Goal: Transaction & Acquisition: Purchase product/service

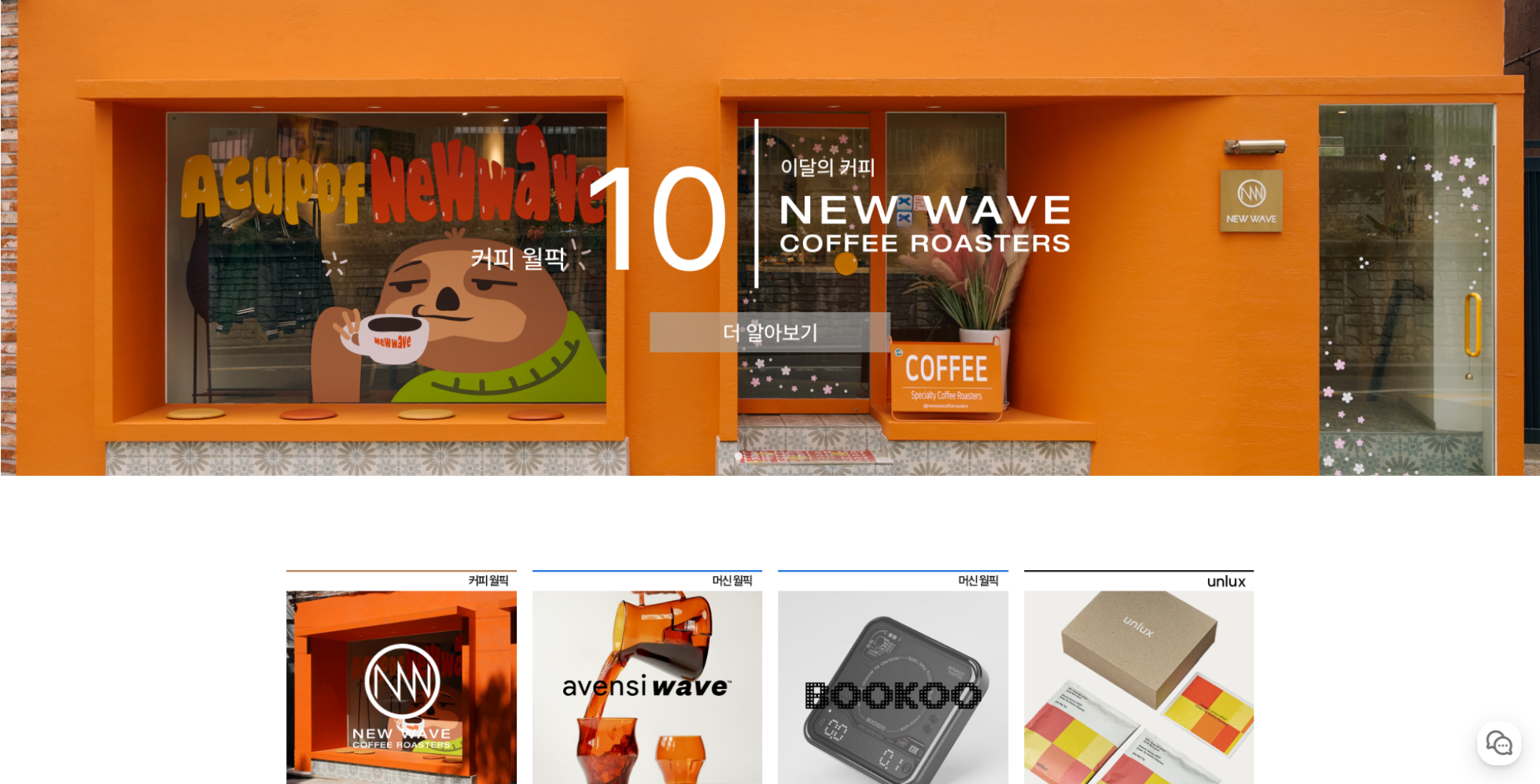
scroll to position [60, 0]
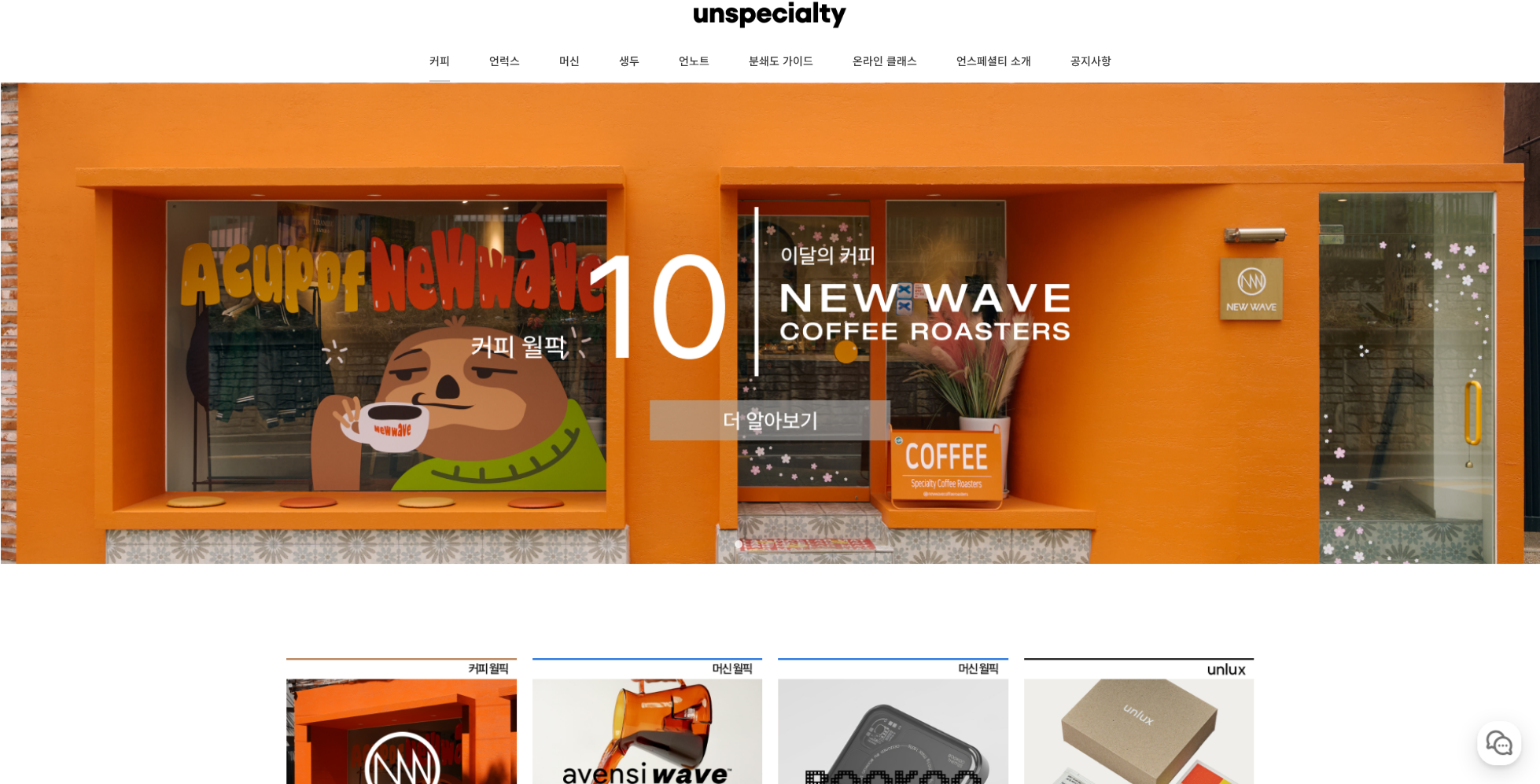
click at [441, 54] on link "커피" at bounding box center [439, 62] width 60 height 39
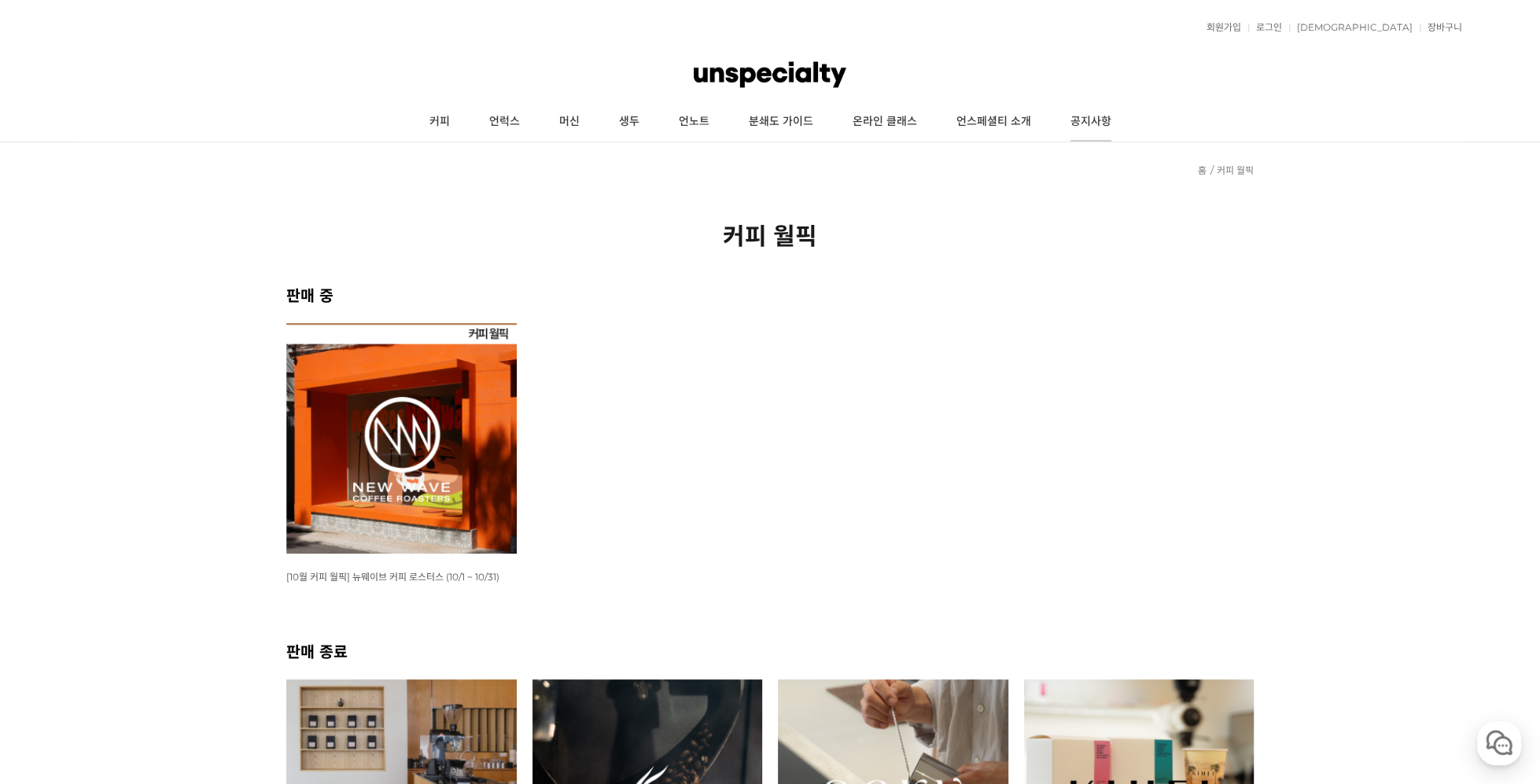
click at [1069, 118] on link "공지사항" at bounding box center [1090, 122] width 80 height 39
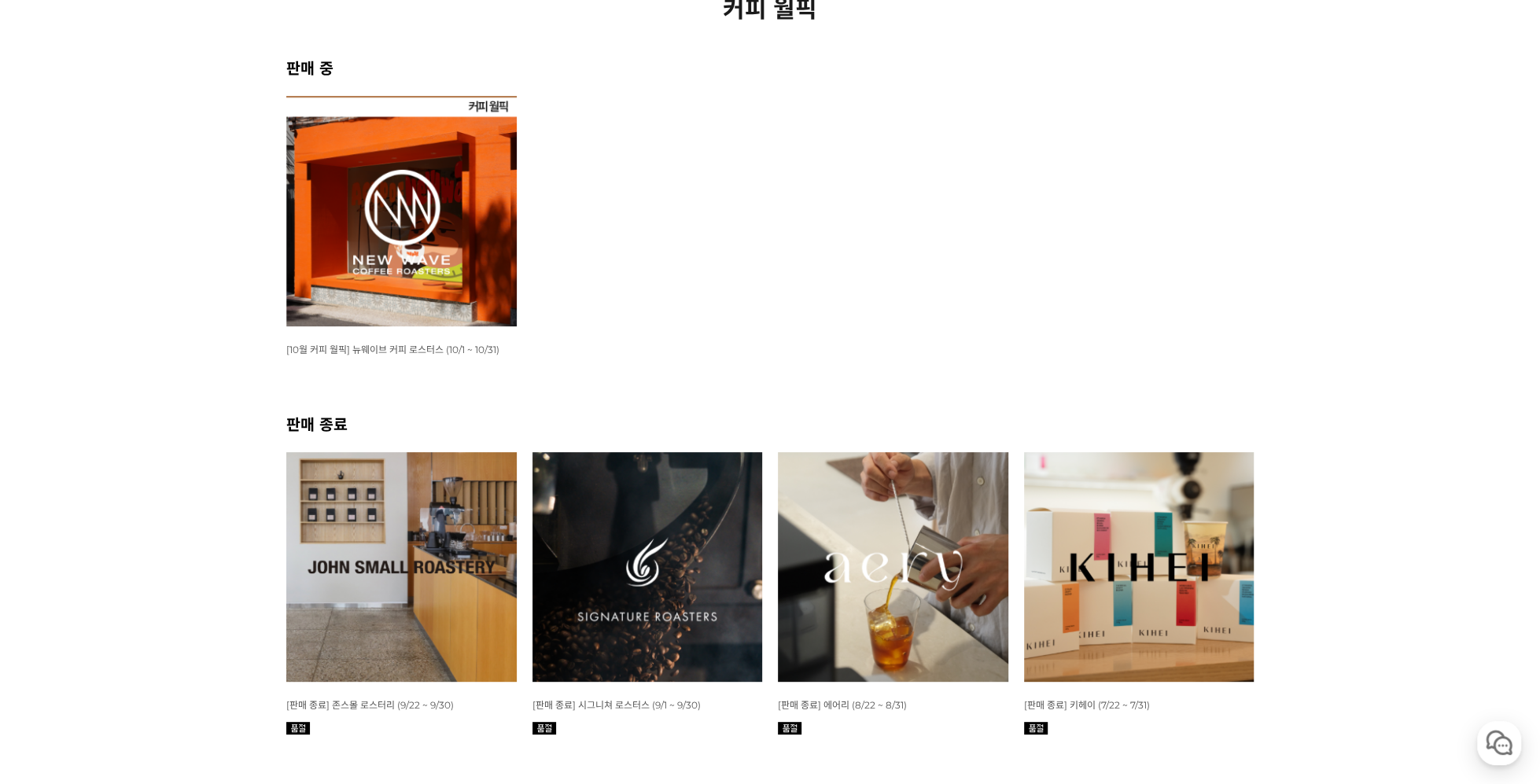
scroll to position [423, 0]
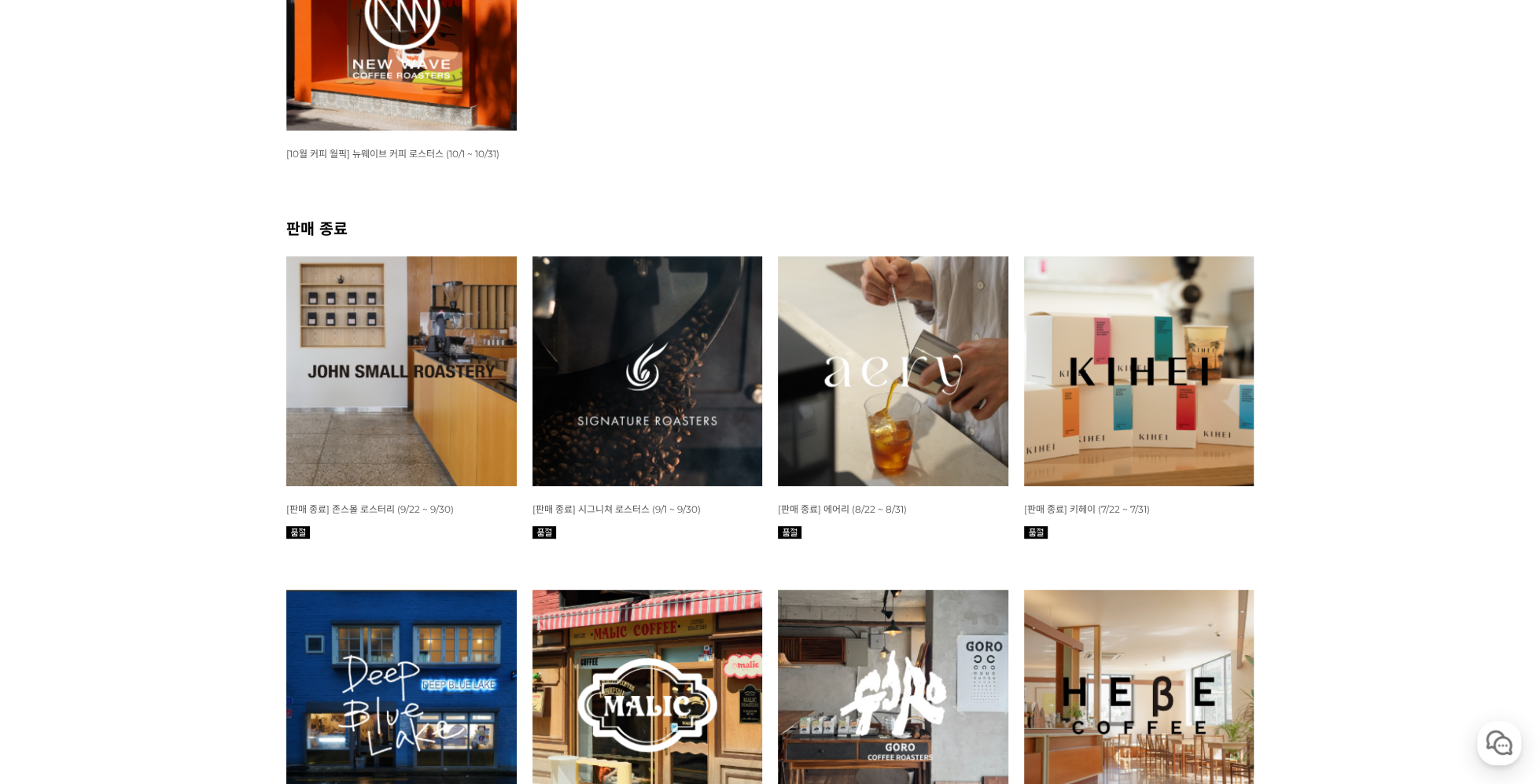
click at [732, 449] on img at bounding box center [647, 371] width 231 height 230
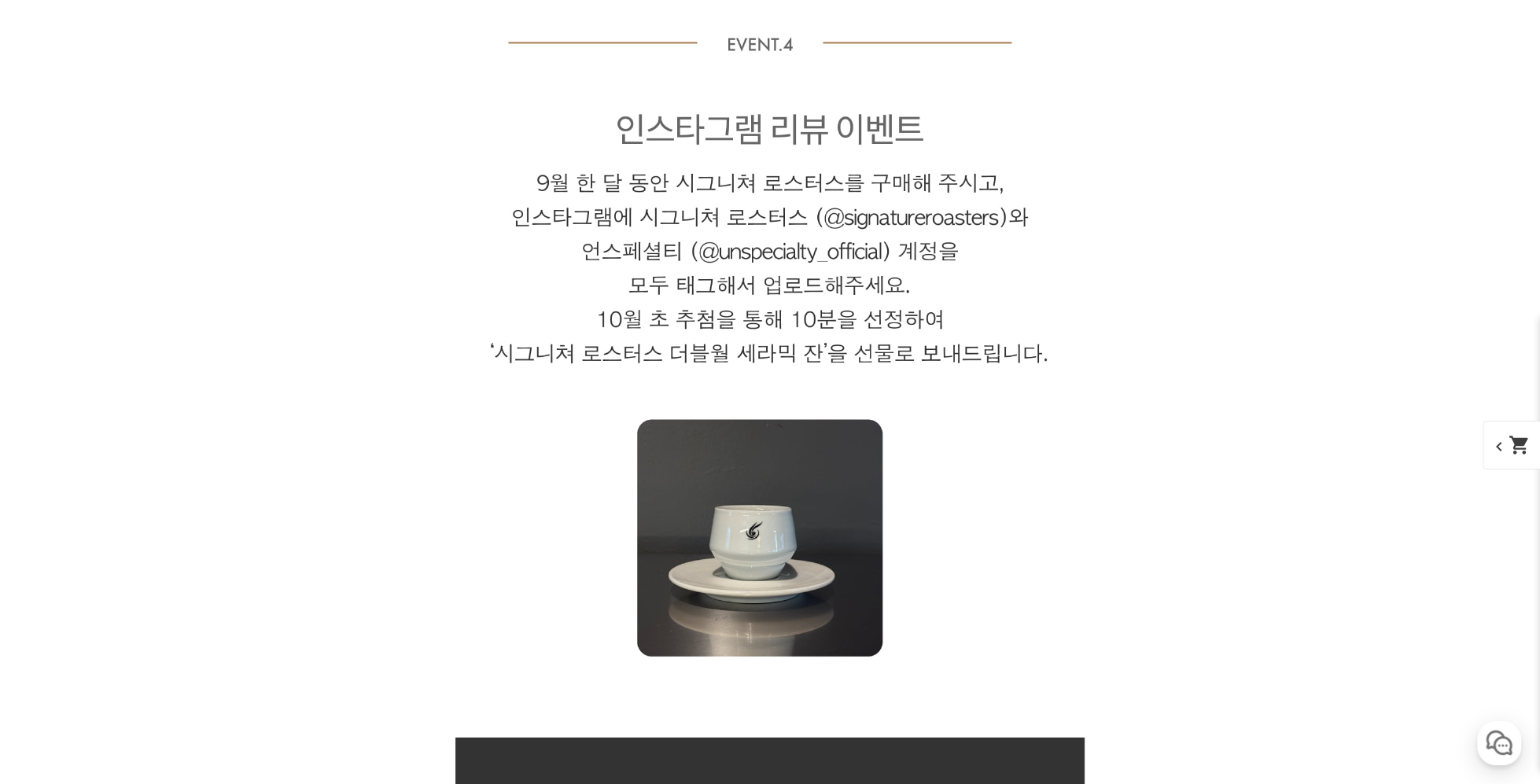
scroll to position [8889, 0]
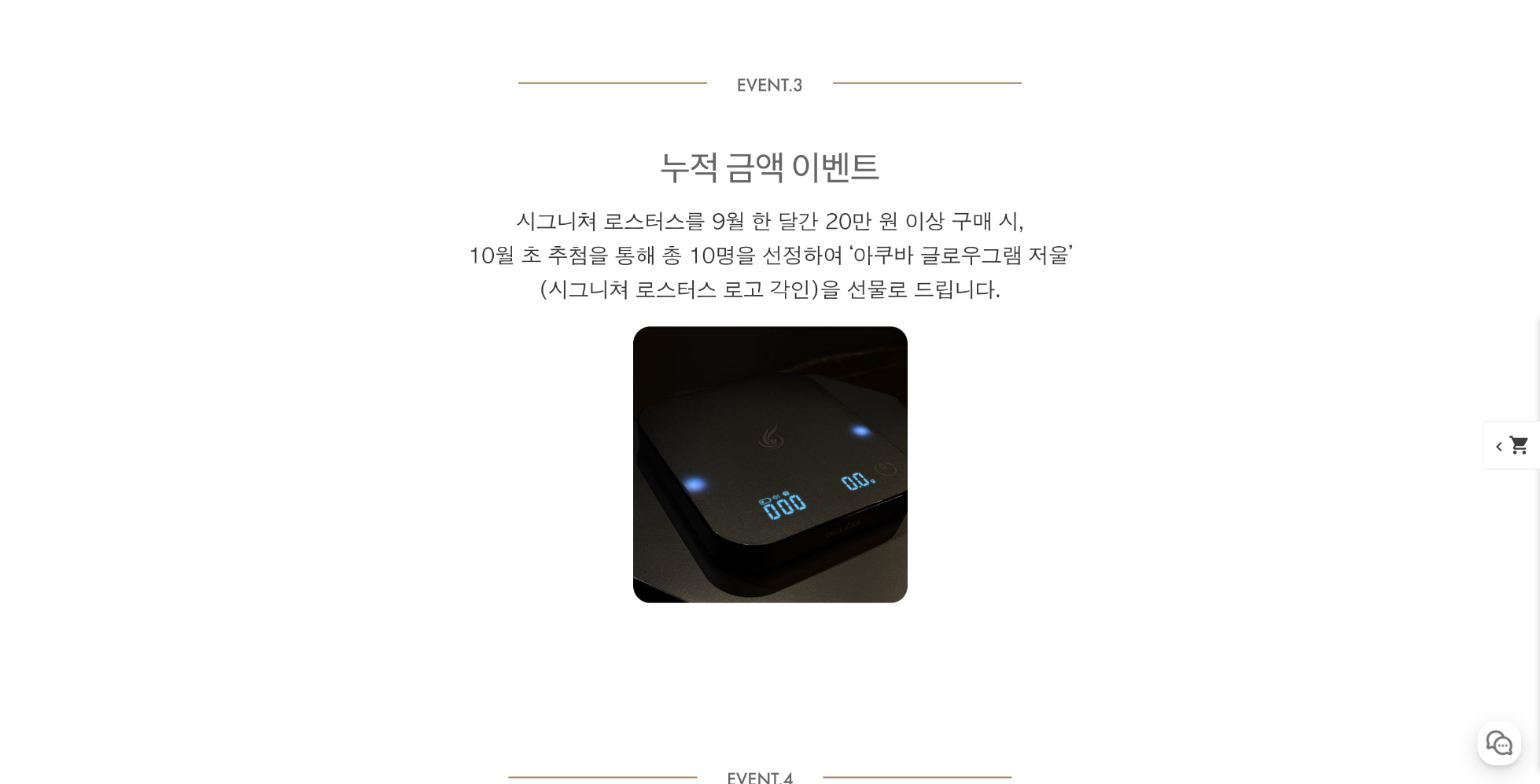
scroll to position [9071, 0]
